Goal: Task Accomplishment & Management: Manage account settings

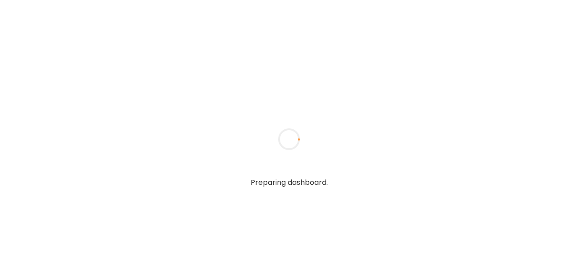
type input "**********"
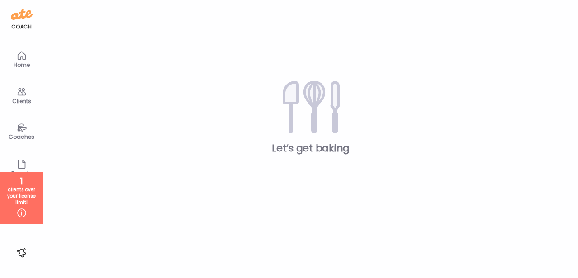
type input "**********"
click at [19, 98] on div "Clients" at bounding box center [21, 101] width 33 height 6
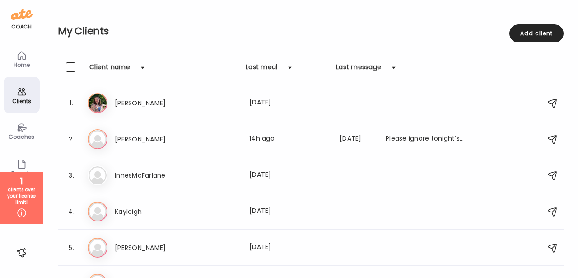
click at [21, 51] on icon at bounding box center [21, 55] width 11 height 11
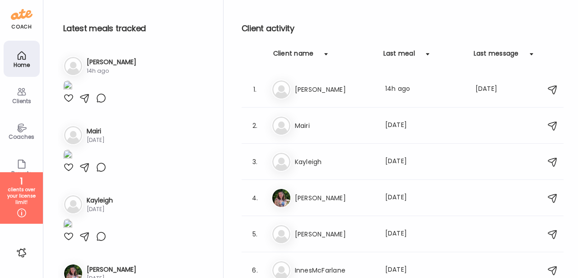
click at [24, 138] on div "Coaches" at bounding box center [21, 137] width 33 height 6
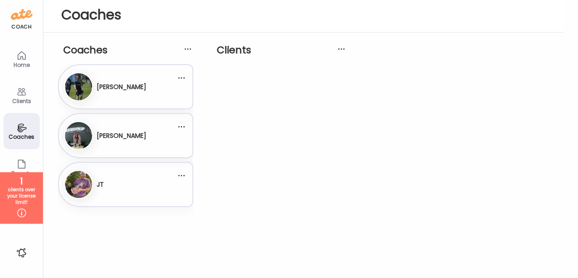
click at [30, 87] on div "Clients" at bounding box center [22, 95] width 36 height 36
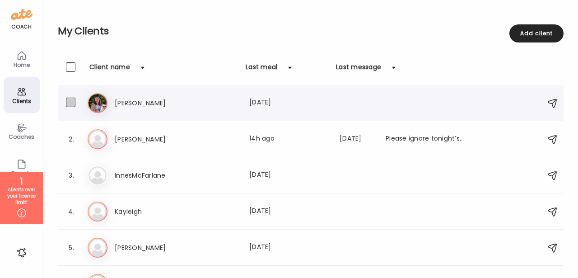
click at [68, 102] on span at bounding box center [70, 102] width 9 height 9
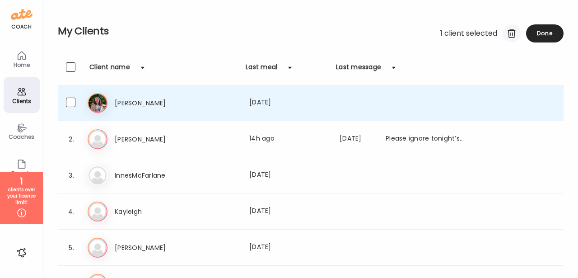
click at [513, 33] on div at bounding box center [512, 33] width 18 height 18
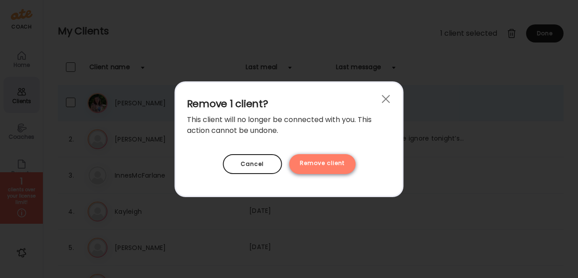
click at [336, 164] on div "Remove client" at bounding box center [322, 164] width 66 height 20
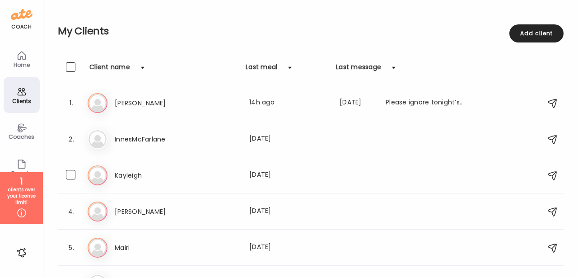
scroll to position [23, 0]
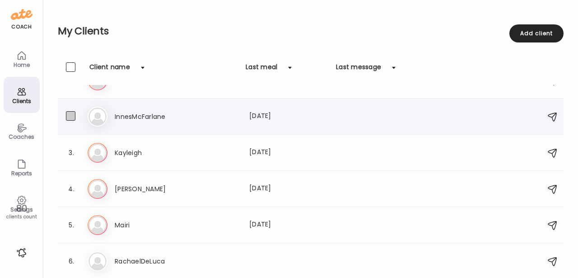
click at [72, 113] on span at bounding box center [70, 115] width 9 height 9
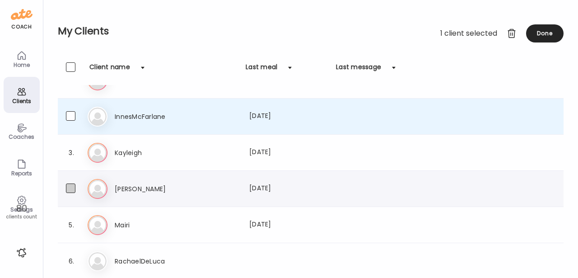
click at [73, 187] on span at bounding box center [70, 187] width 9 height 9
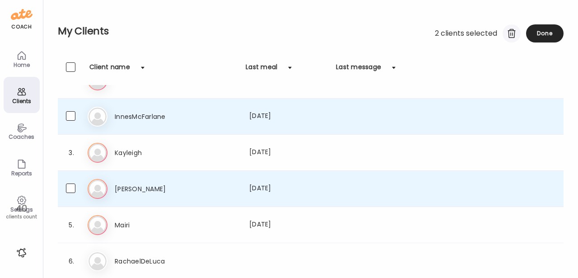
click at [512, 33] on div at bounding box center [512, 33] width 18 height 18
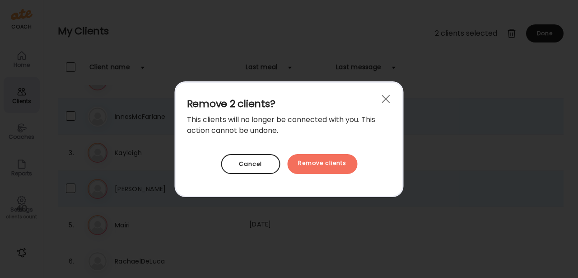
click at [331, 161] on div "Remove clients" at bounding box center [322, 164] width 70 height 20
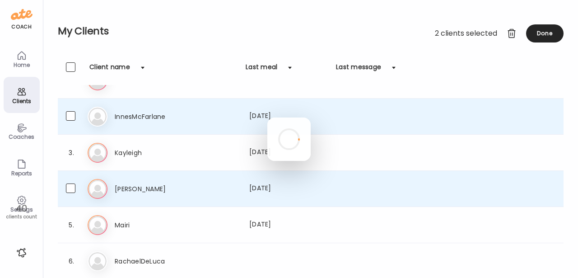
scroll to position [0, 0]
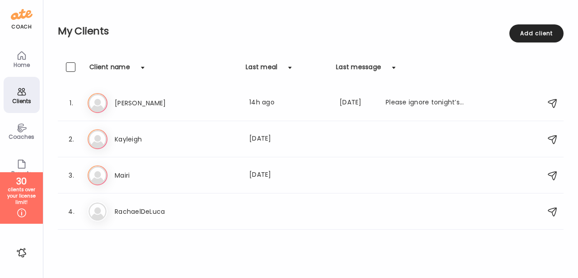
click at [19, 160] on icon at bounding box center [21, 164] width 7 height 8
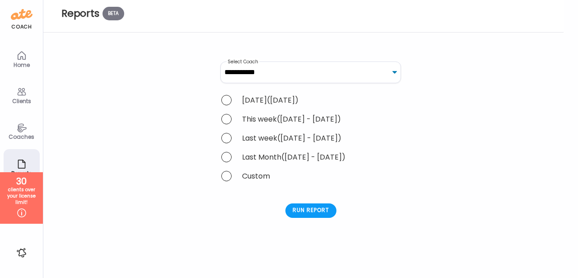
click at [28, 131] on div "Coaches" at bounding box center [22, 131] width 36 height 36
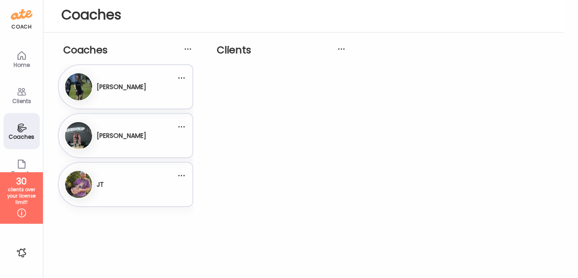
click at [146, 85] on h3 "[PERSON_NAME]" at bounding box center [122, 86] width 50 height 9
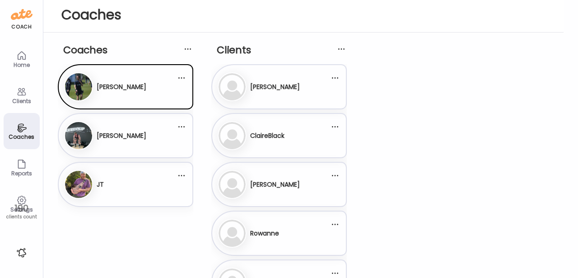
click at [166, 127] on div "Da David Steele" at bounding box center [120, 135] width 112 height 29
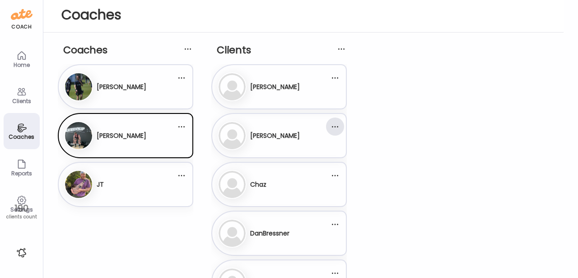
click at [335, 131] on div at bounding box center [335, 126] width 18 height 18
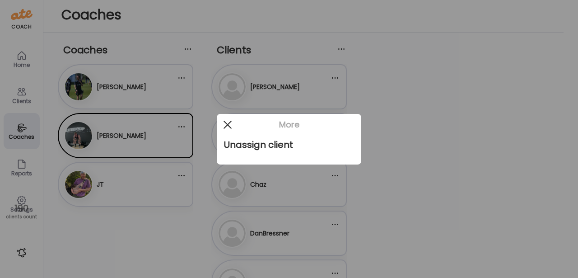
click at [227, 122] on div at bounding box center [228, 125] width 18 height 18
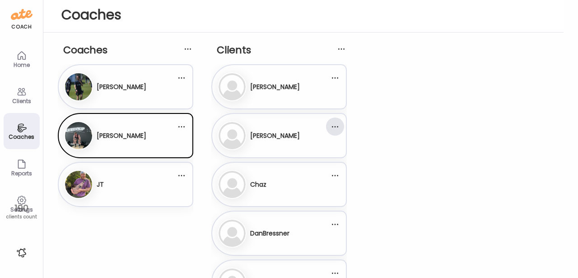
click at [334, 128] on div at bounding box center [335, 126] width 18 height 18
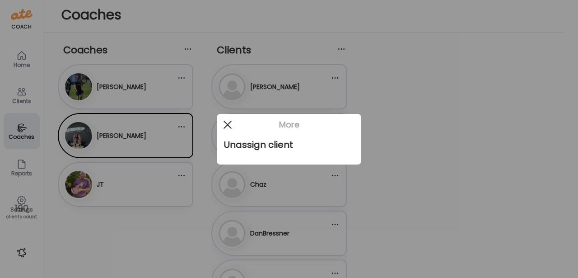
click at [232, 122] on div at bounding box center [228, 125] width 18 height 18
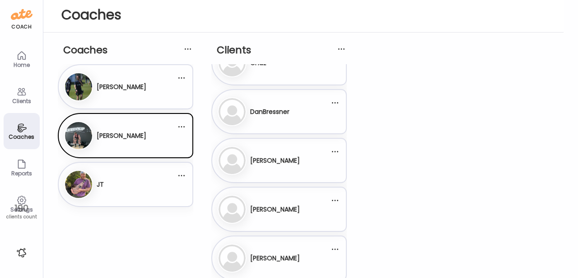
scroll to position [124, 0]
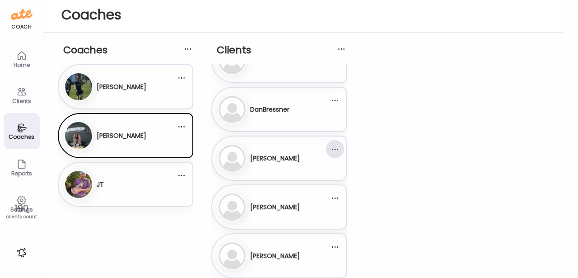
click at [340, 149] on div at bounding box center [335, 149] width 18 height 18
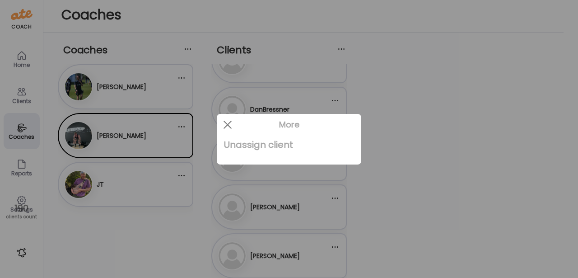
click at [263, 137] on div "Unassign client" at bounding box center [289, 145] width 130 height 18
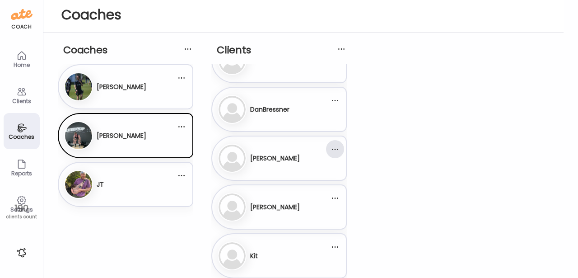
click at [337, 149] on div at bounding box center [335, 149] width 18 height 18
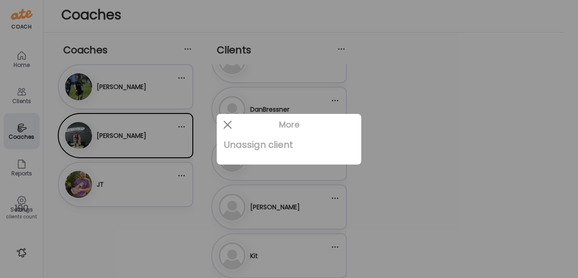
click at [281, 144] on div "Unassign client" at bounding box center [289, 145] width 130 height 18
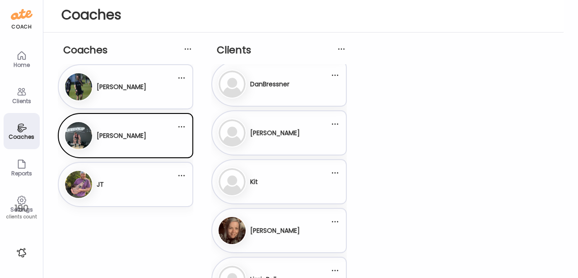
scroll to position [150, 0]
click at [336, 124] on div at bounding box center [335, 123] width 18 height 18
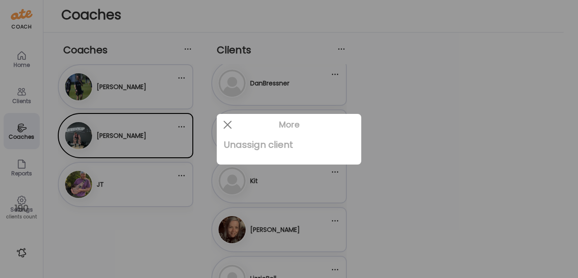
click at [277, 144] on div "Unassign client" at bounding box center [289, 145] width 130 height 18
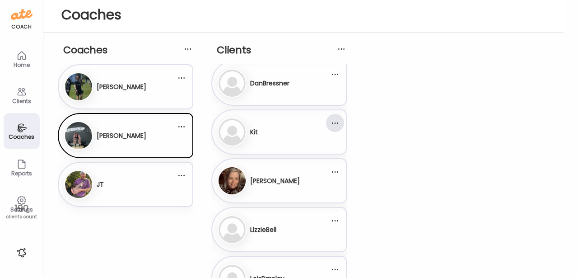
click at [342, 120] on div at bounding box center [335, 123] width 18 height 18
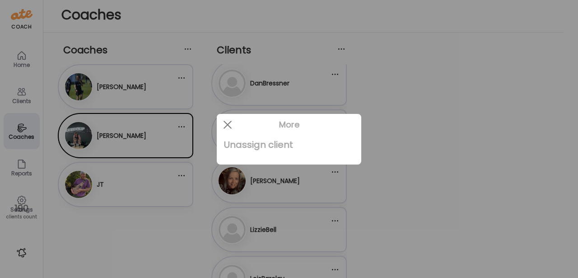
click at [301, 147] on div "Unassign client" at bounding box center [289, 145] width 130 height 18
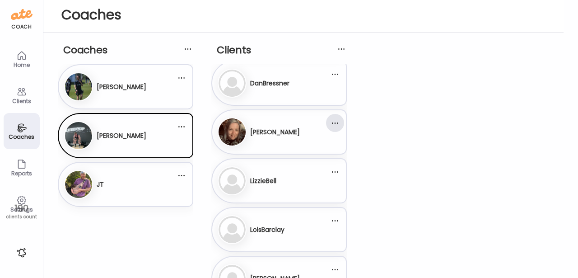
click at [336, 125] on div at bounding box center [335, 123] width 18 height 18
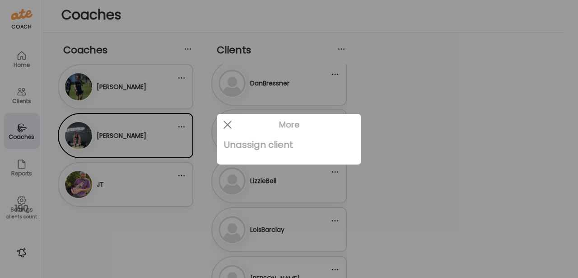
click at [263, 140] on div "Unassign client" at bounding box center [289, 145] width 130 height 18
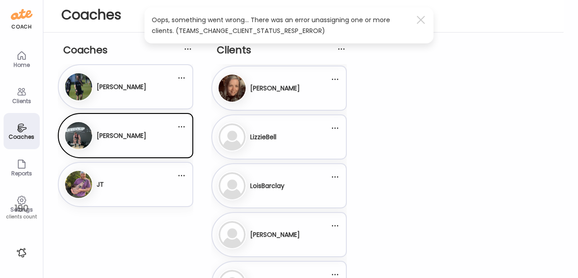
scroll to position [195, 0]
click at [333, 127] on div at bounding box center [335, 126] width 18 height 18
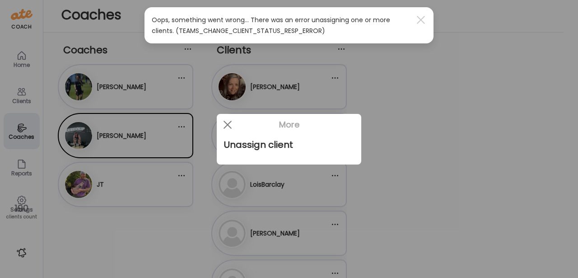
click at [269, 144] on div "Unassign client" at bounding box center [289, 145] width 130 height 18
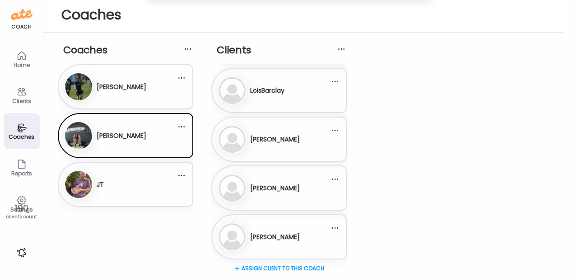
scroll to position [241, 0]
click at [140, 99] on div "An Angus Johnstone" at bounding box center [120, 86] width 112 height 29
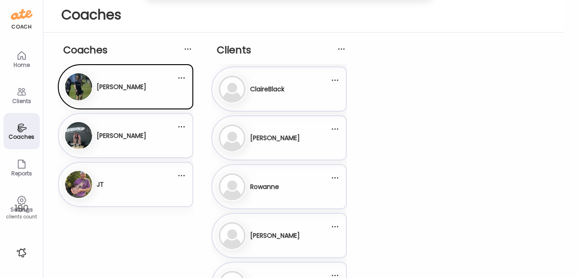
scroll to position [0, 0]
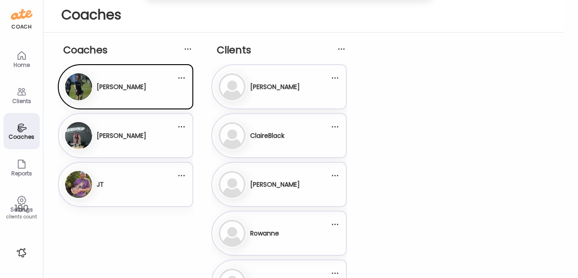
click at [111, 192] on div "JT JT" at bounding box center [120, 184] width 112 height 29
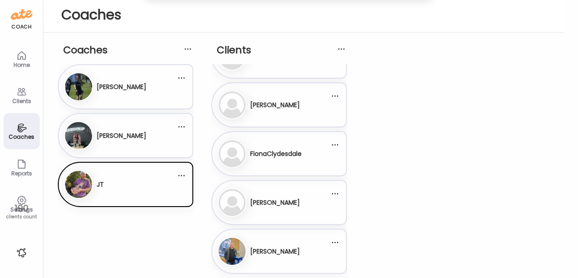
scroll to position [31, 0]
click at [335, 95] on div at bounding box center [335, 95] width 18 height 18
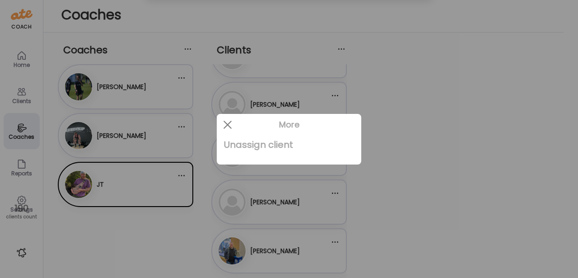
click at [275, 146] on div "Unassign client" at bounding box center [289, 145] width 130 height 18
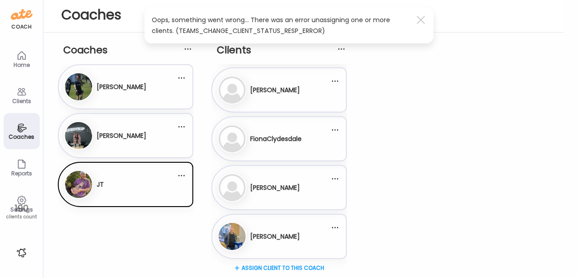
scroll to position [0, 0]
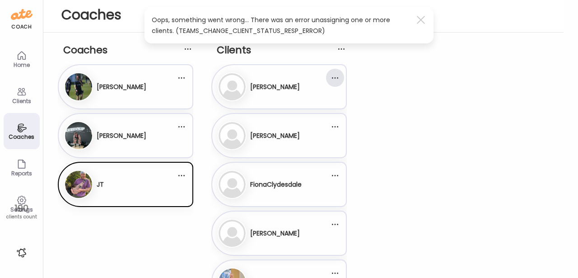
click at [333, 76] on div at bounding box center [335, 78] width 18 height 18
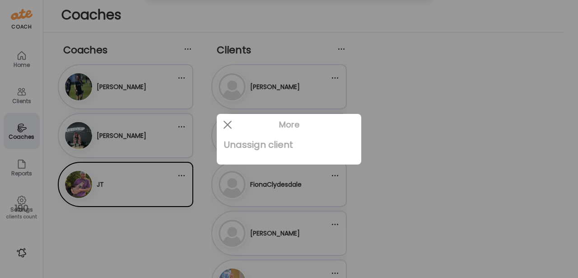
click at [277, 144] on div "Unassign client" at bounding box center [289, 145] width 130 height 18
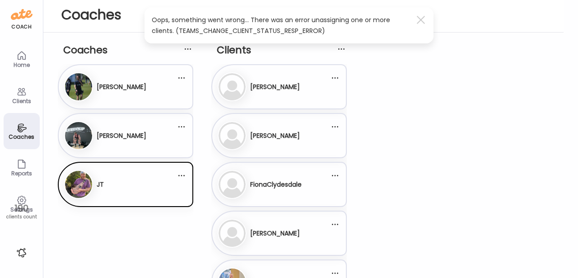
click at [21, 197] on icon at bounding box center [21, 200] width 11 height 11
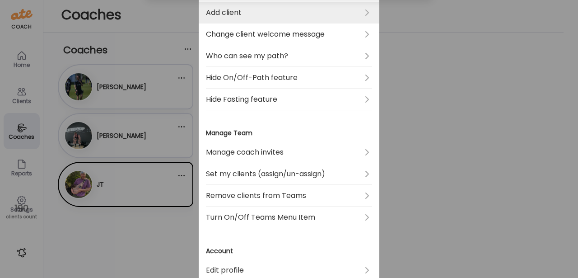
scroll to position [181, 0]
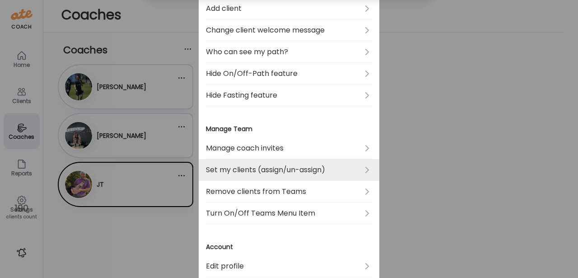
click at [249, 174] on link "Set my clients (assign/un-assign)" at bounding box center [289, 170] width 166 height 22
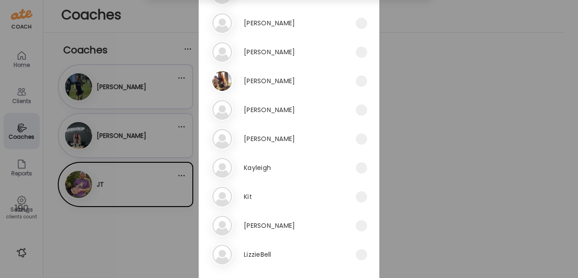
scroll to position [545, 0]
click at [295, 109] on h3 "Indhu Badhrinath" at bounding box center [269, 108] width 51 height 11
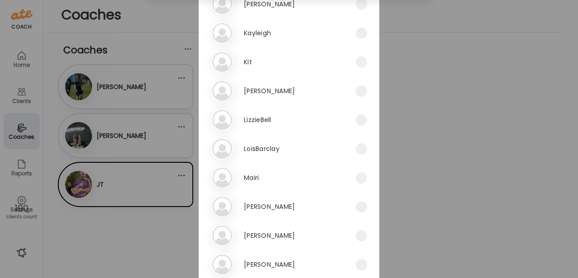
scroll to position [685, 0]
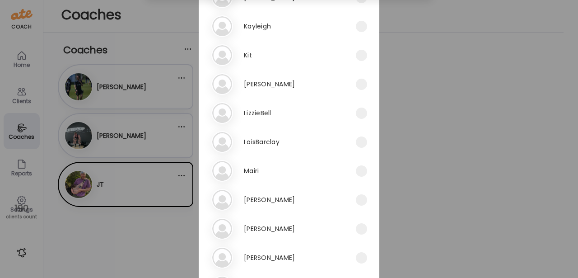
click at [296, 114] on div "Li LizzieBell" at bounding box center [283, 113] width 145 height 22
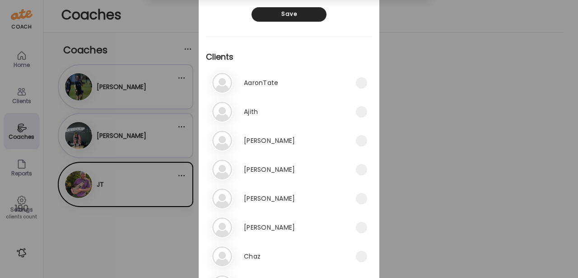
scroll to position [0, 0]
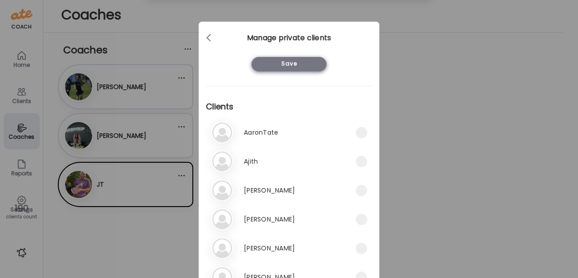
click at [297, 63] on div "Save" at bounding box center [289, 64] width 75 height 14
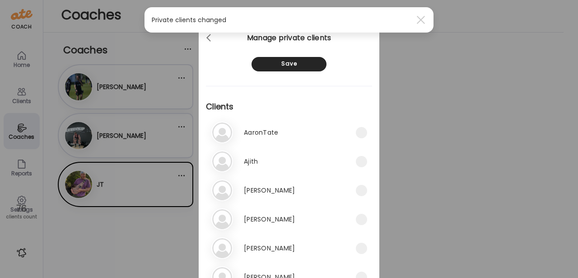
click at [20, 201] on div "Ate Coach Dashboard Wahoo! It’s official Take a moment to set up your Coach Pro…" at bounding box center [289, 139] width 578 height 278
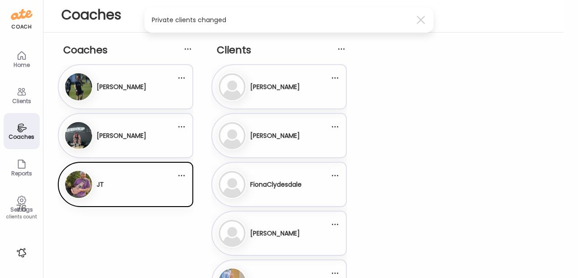
click at [26, 200] on div "76 clients count" at bounding box center [21, 211] width 43 height 24
click at [18, 203] on div "76" at bounding box center [21, 208] width 37 height 11
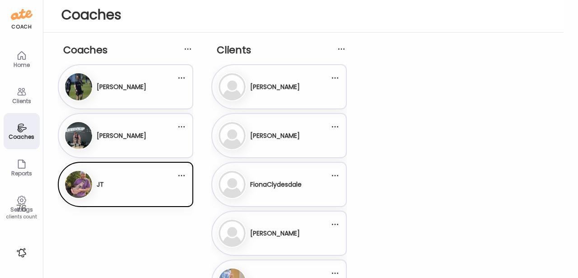
click at [21, 201] on div "76 clients count" at bounding box center [21, 211] width 43 height 24
click at [23, 195] on icon at bounding box center [21, 200] width 11 height 11
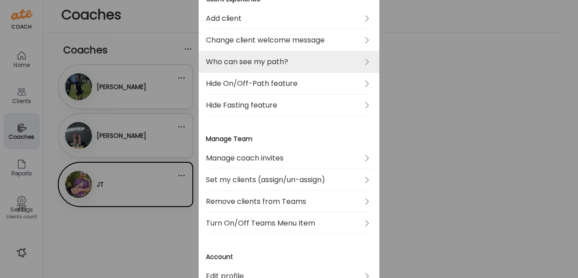
scroll to position [180, 0]
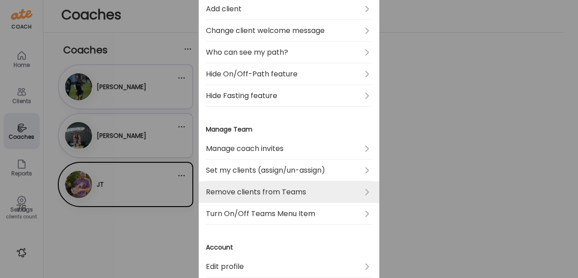
click at [271, 192] on link "Remove clients from Teams" at bounding box center [289, 192] width 166 height 22
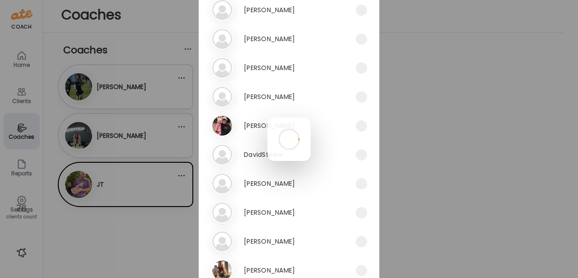
scroll to position [0, 0]
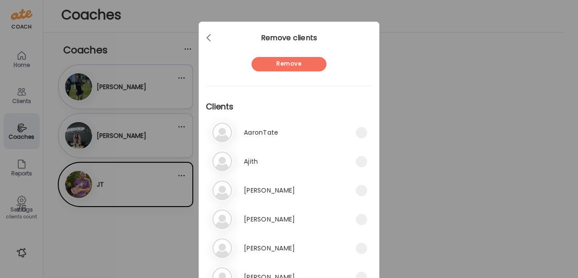
click at [286, 134] on div "Aa AaronTate" at bounding box center [283, 133] width 145 height 22
click at [276, 160] on div "Aj Ajith" at bounding box center [283, 161] width 145 height 22
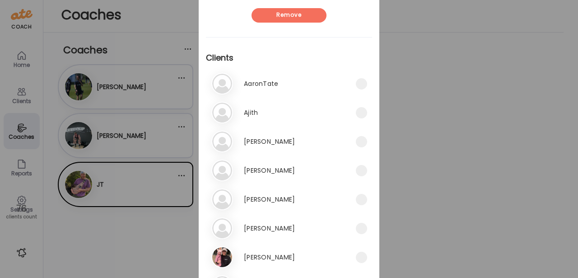
scroll to position [50, 0]
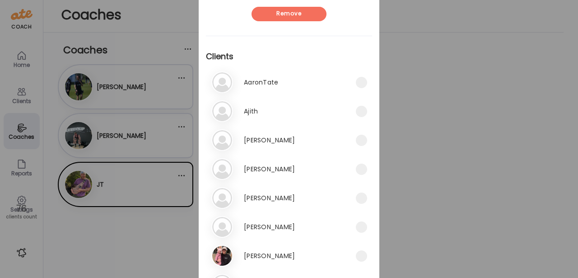
click at [278, 170] on h3 "[PERSON_NAME]" at bounding box center [269, 169] width 51 height 11
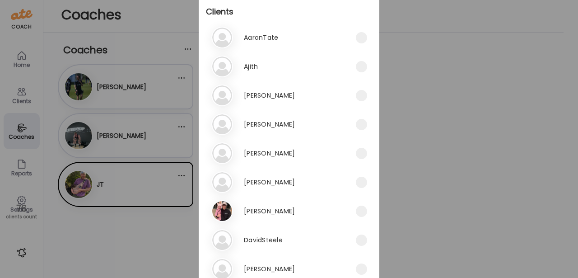
scroll to position [103, 0]
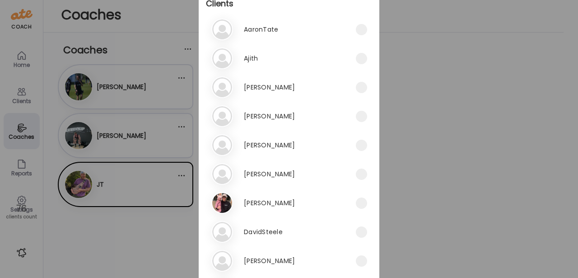
click at [281, 142] on div "Ch Christina" at bounding box center [283, 145] width 145 height 22
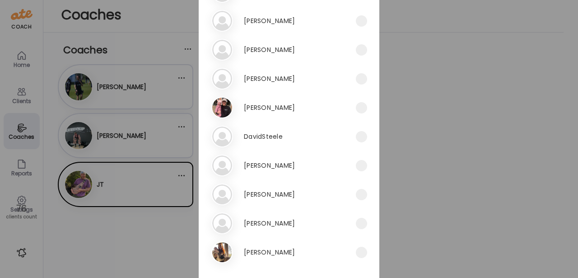
scroll to position [203, 0]
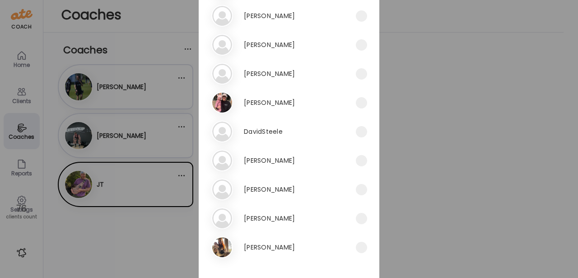
click at [277, 192] on div "El Elsie" at bounding box center [283, 190] width 145 height 22
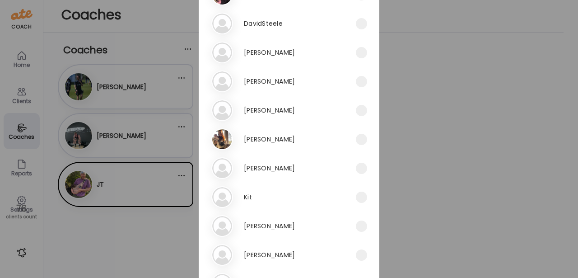
scroll to position [314, 0]
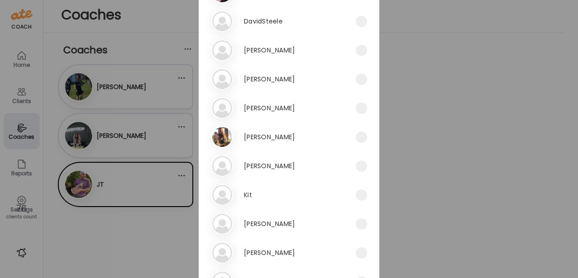
click at [268, 163] on div "Jo John" at bounding box center [283, 166] width 145 height 22
click at [276, 197] on div "Ki Kit" at bounding box center [283, 195] width 145 height 22
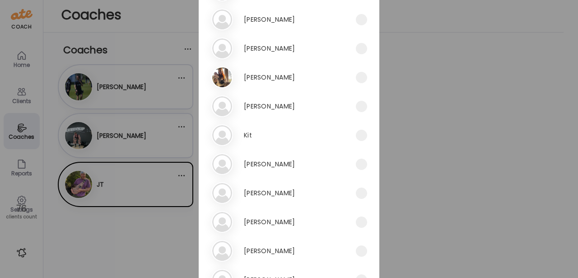
scroll to position [398, 0]
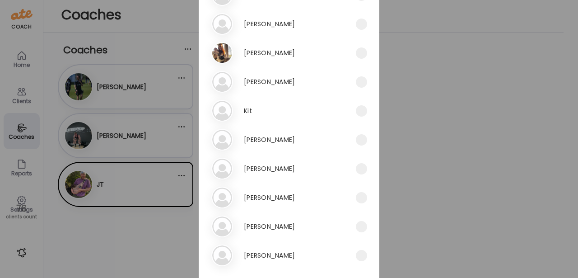
click at [280, 172] on div "Ma Matt" at bounding box center [283, 169] width 145 height 22
click at [284, 199] on div "Mo Monica" at bounding box center [283, 198] width 145 height 22
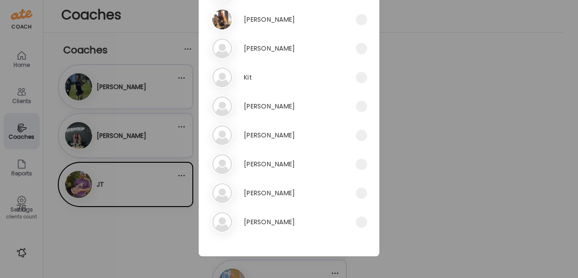
scroll to position [0, 0]
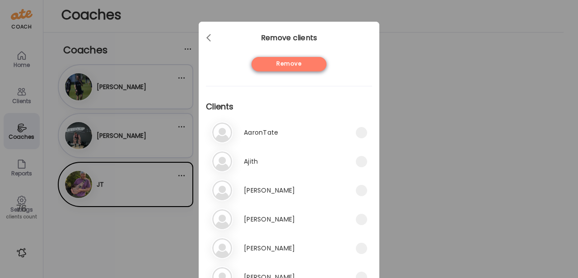
click at [295, 69] on div "Remove" at bounding box center [289, 64] width 75 height 14
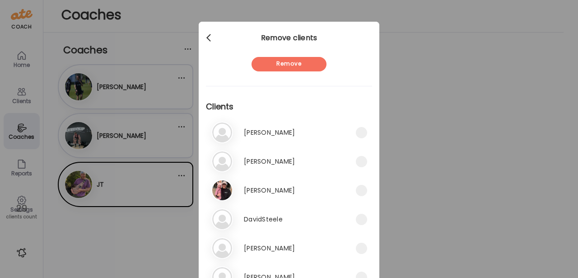
click at [214, 37] on div at bounding box center [210, 38] width 18 height 18
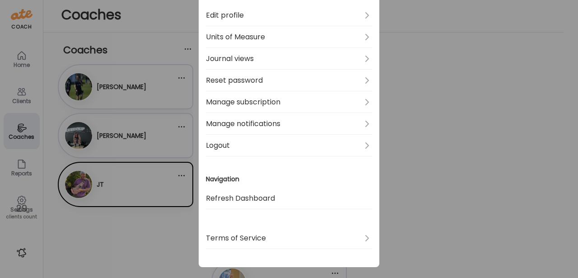
scroll to position [442, 0]
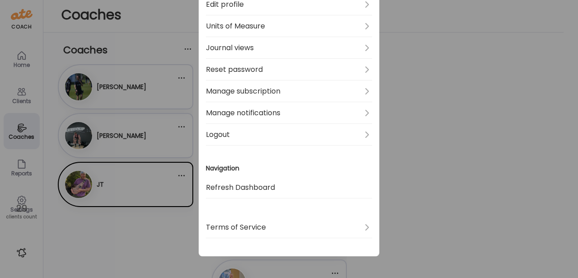
click at [158, 214] on div "Ate Coach Dashboard Wahoo! It’s official Take a moment to set up your Coach Pro…" at bounding box center [289, 139] width 578 height 278
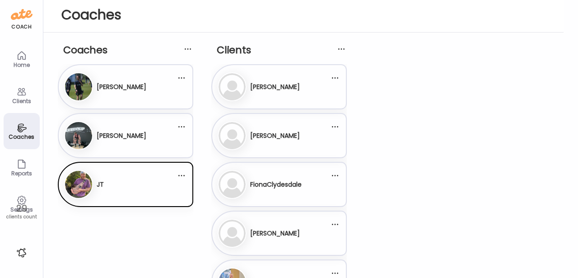
click at [142, 98] on div "An Angus Johnstone" at bounding box center [120, 86] width 112 height 29
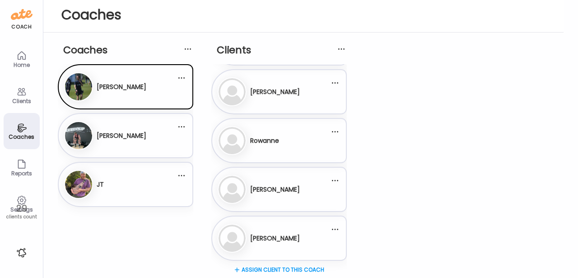
scroll to position [46, 0]
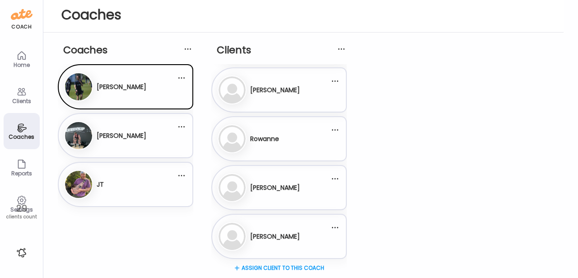
click at [153, 134] on div "Da David Steele" at bounding box center [120, 135] width 112 height 29
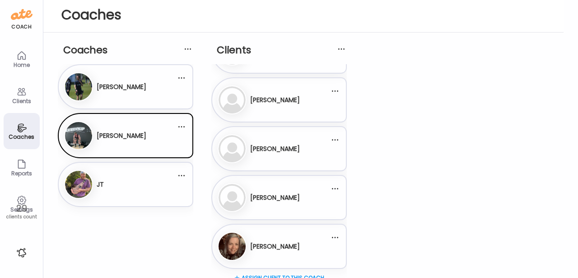
scroll to position [241, 0]
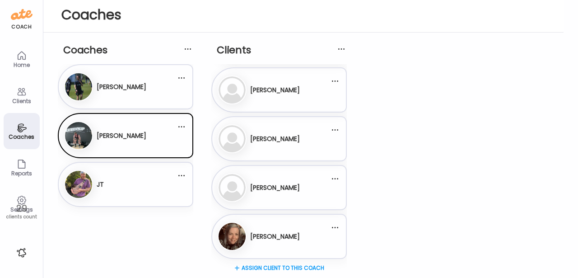
click at [146, 192] on div "JT JT" at bounding box center [120, 184] width 112 height 29
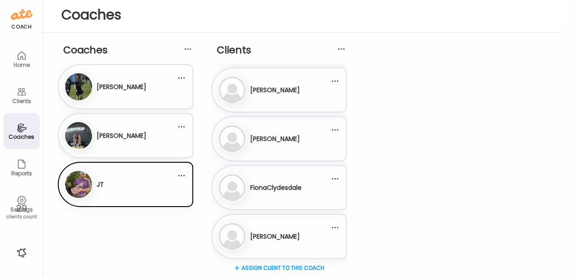
scroll to position [0, 0]
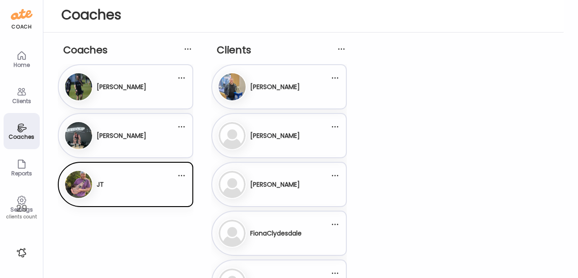
click at [20, 59] on icon at bounding box center [21, 55] width 11 height 11
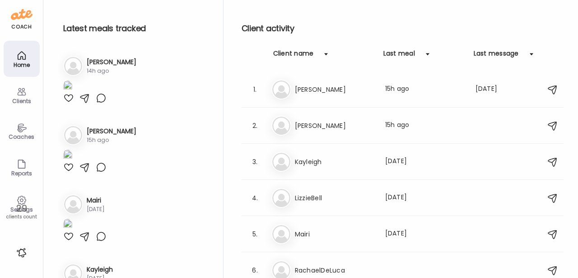
click at [23, 94] on icon at bounding box center [21, 91] width 11 height 11
